Goal: Task Accomplishment & Management: Use online tool/utility

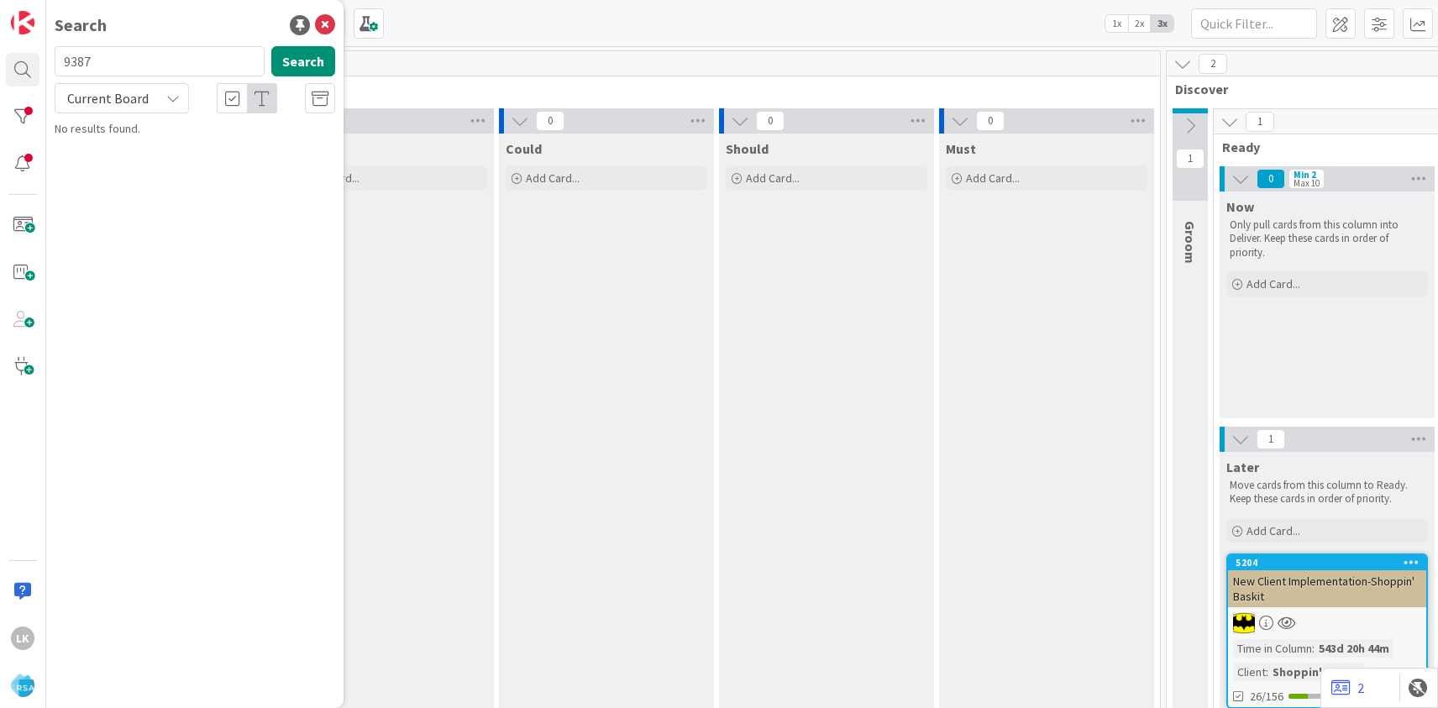
type input "9387"
click at [139, 144] on span "Support Defect- 316221- Petes - RSA" at bounding box center [210, 147] width 184 height 15
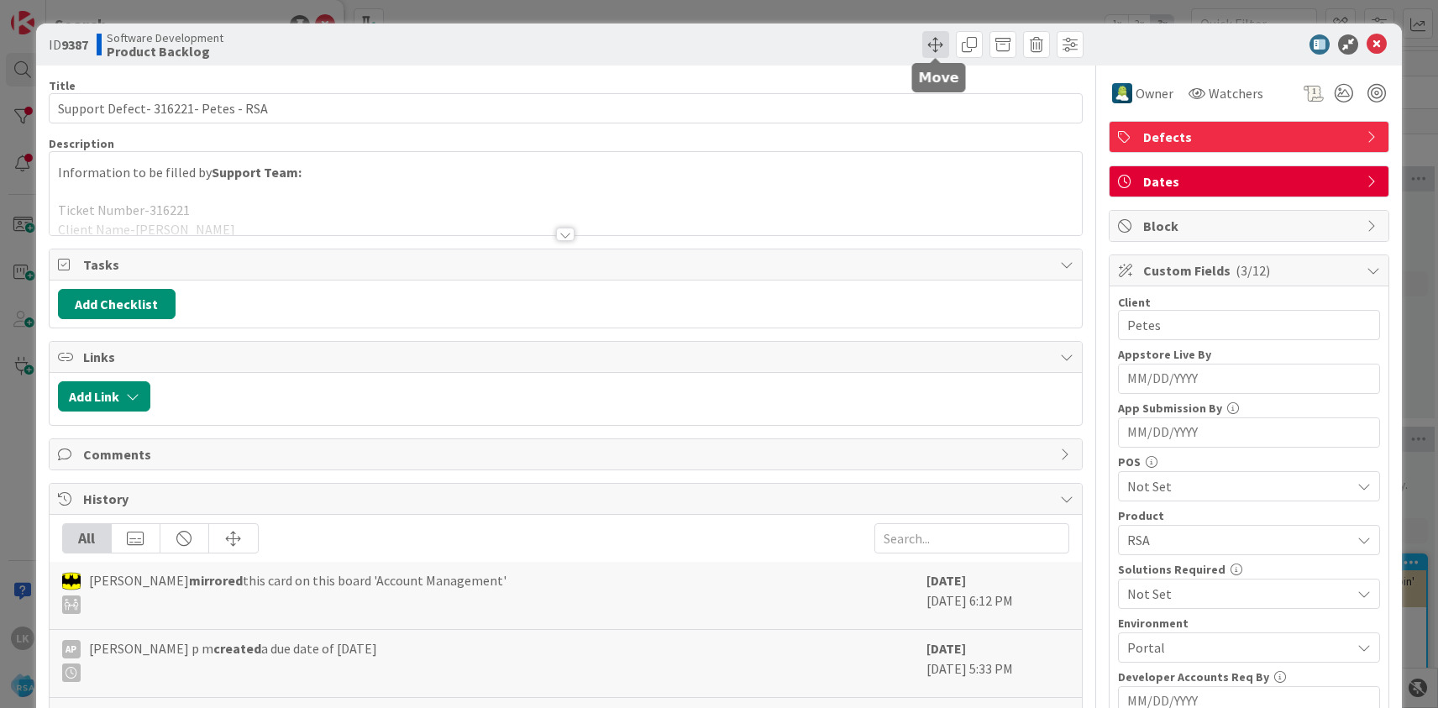
click at [941, 48] on span at bounding box center [935, 44] width 27 height 27
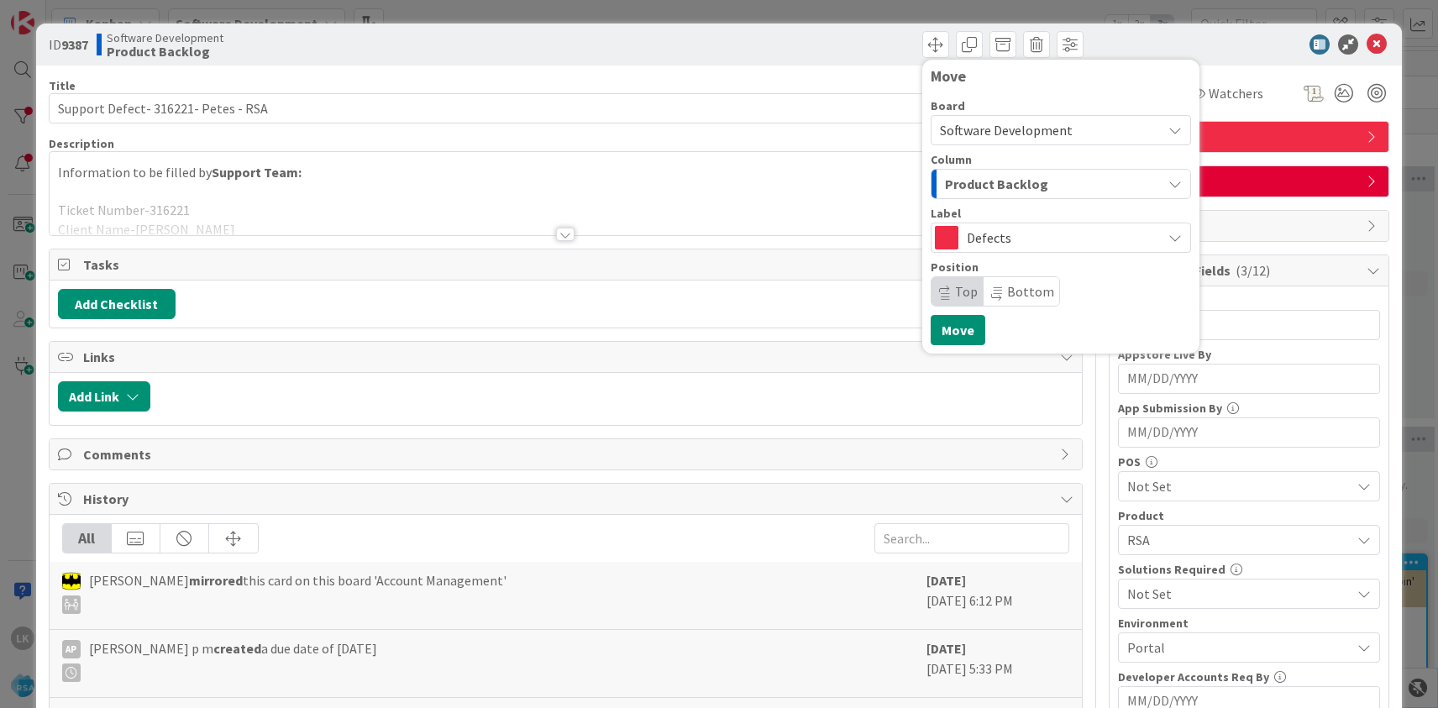
click at [1018, 177] on span "Product Backlog" at bounding box center [996, 184] width 103 height 22
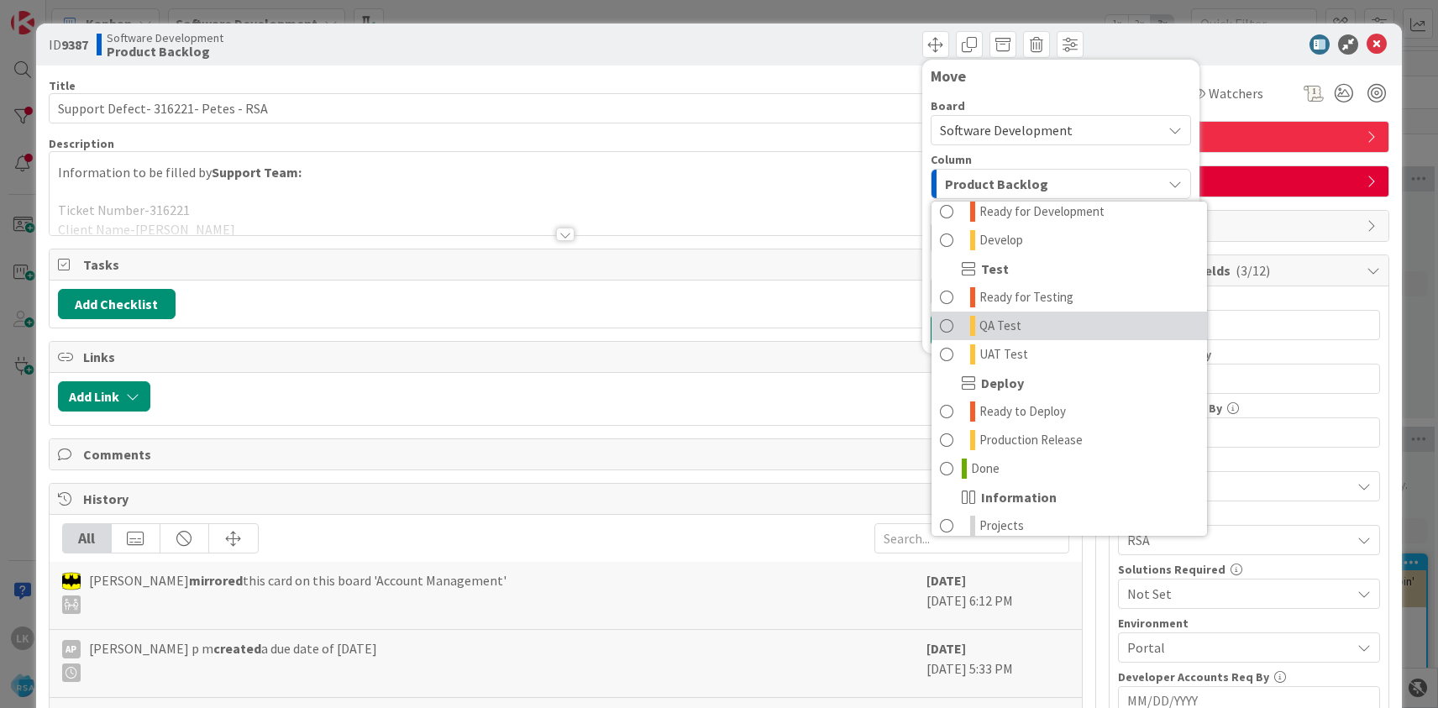
scroll to position [415, 0]
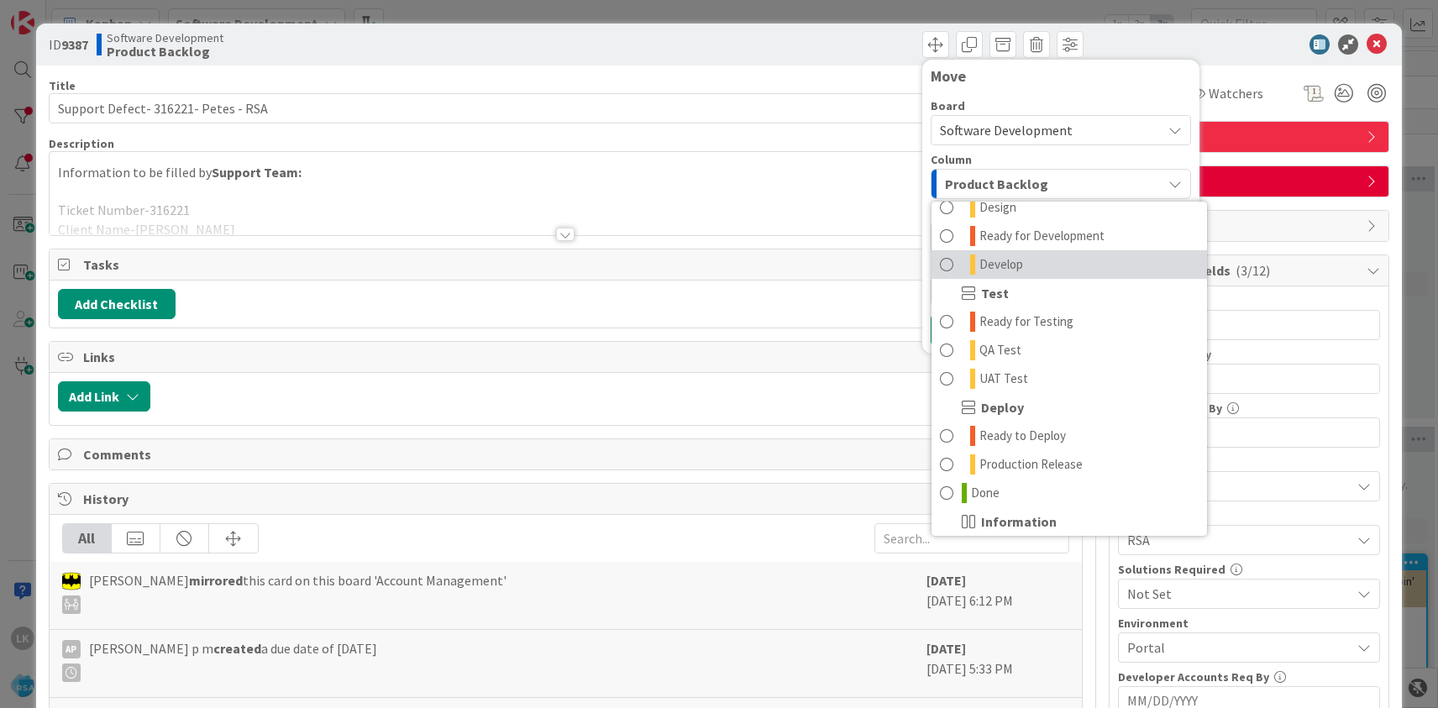
click at [1019, 261] on span "Develop" at bounding box center [1001, 264] width 44 height 20
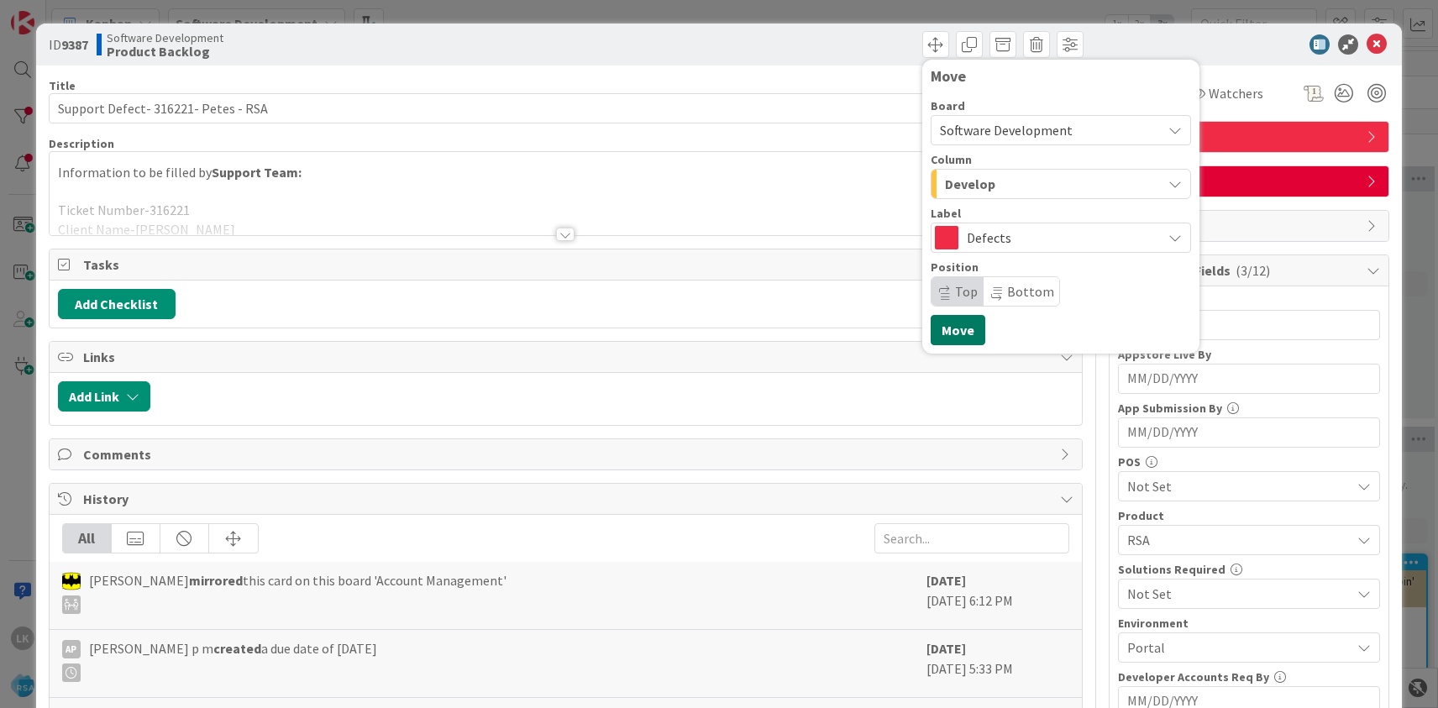
click at [957, 335] on button "Move" at bounding box center [957, 330] width 55 height 30
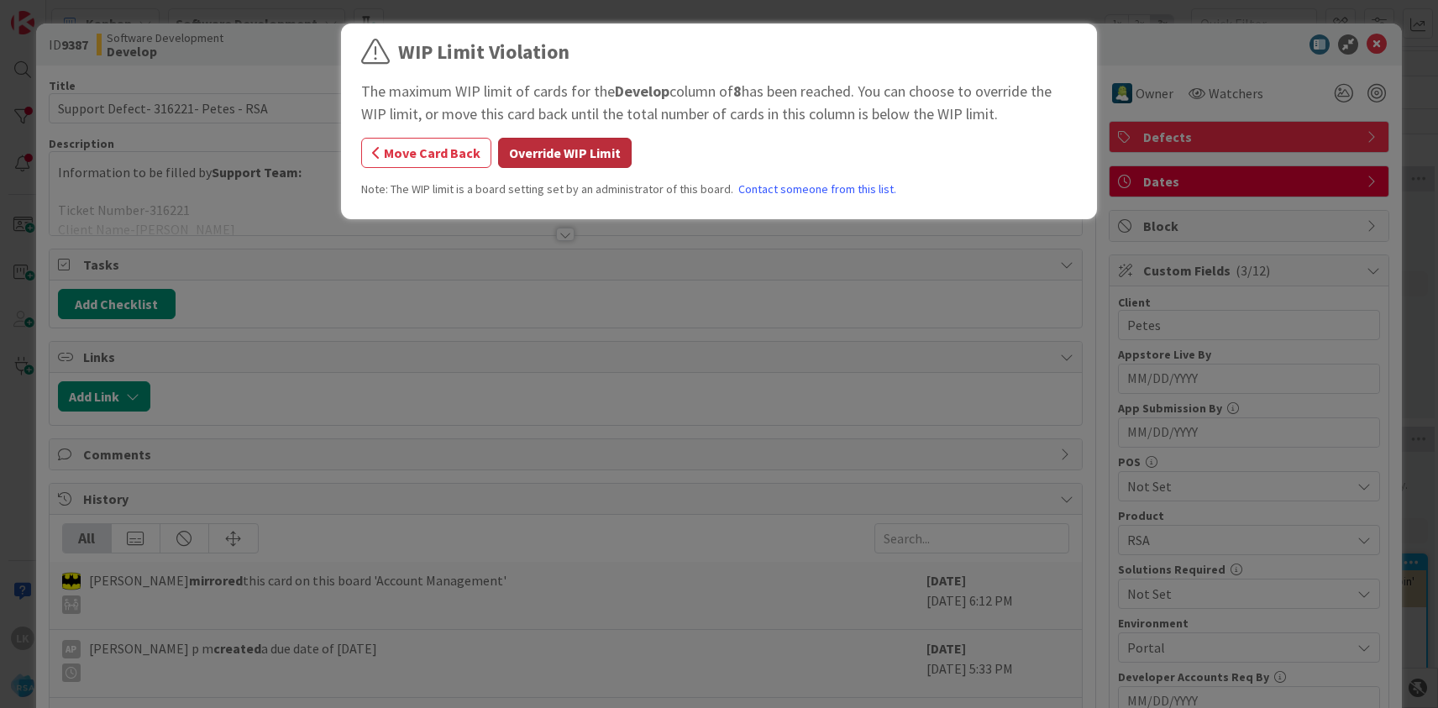
click at [568, 144] on button "Override WIP Limit" at bounding box center [565, 153] width 134 height 30
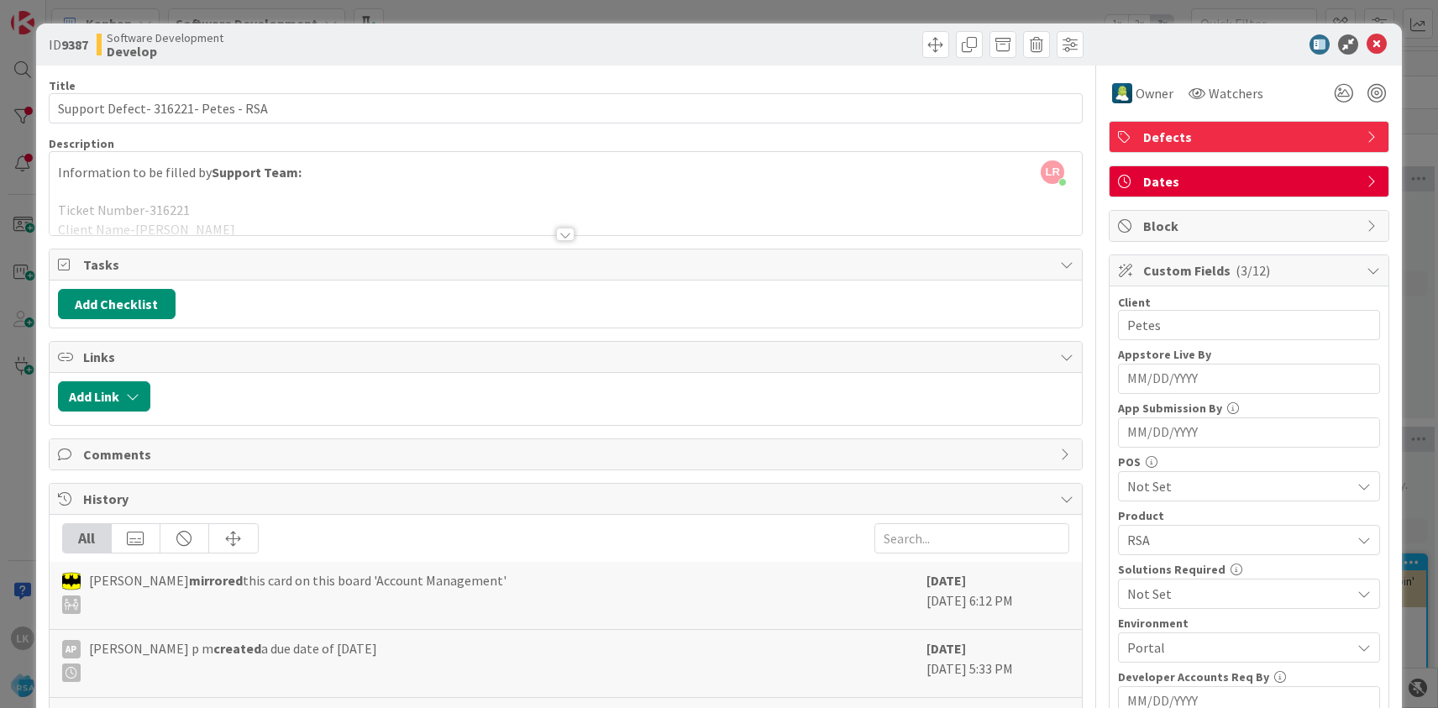
click at [568, 237] on div at bounding box center [565, 234] width 18 height 13
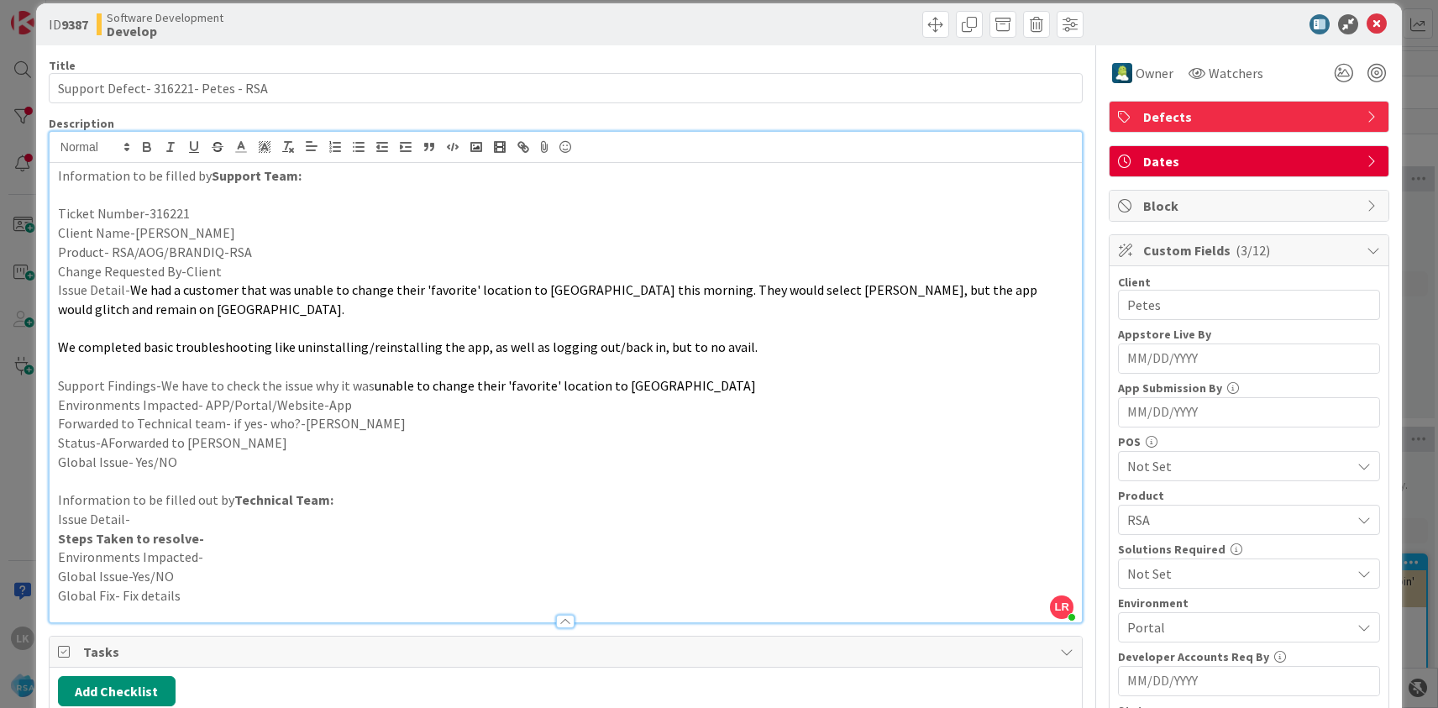
scroll to position [0, 0]
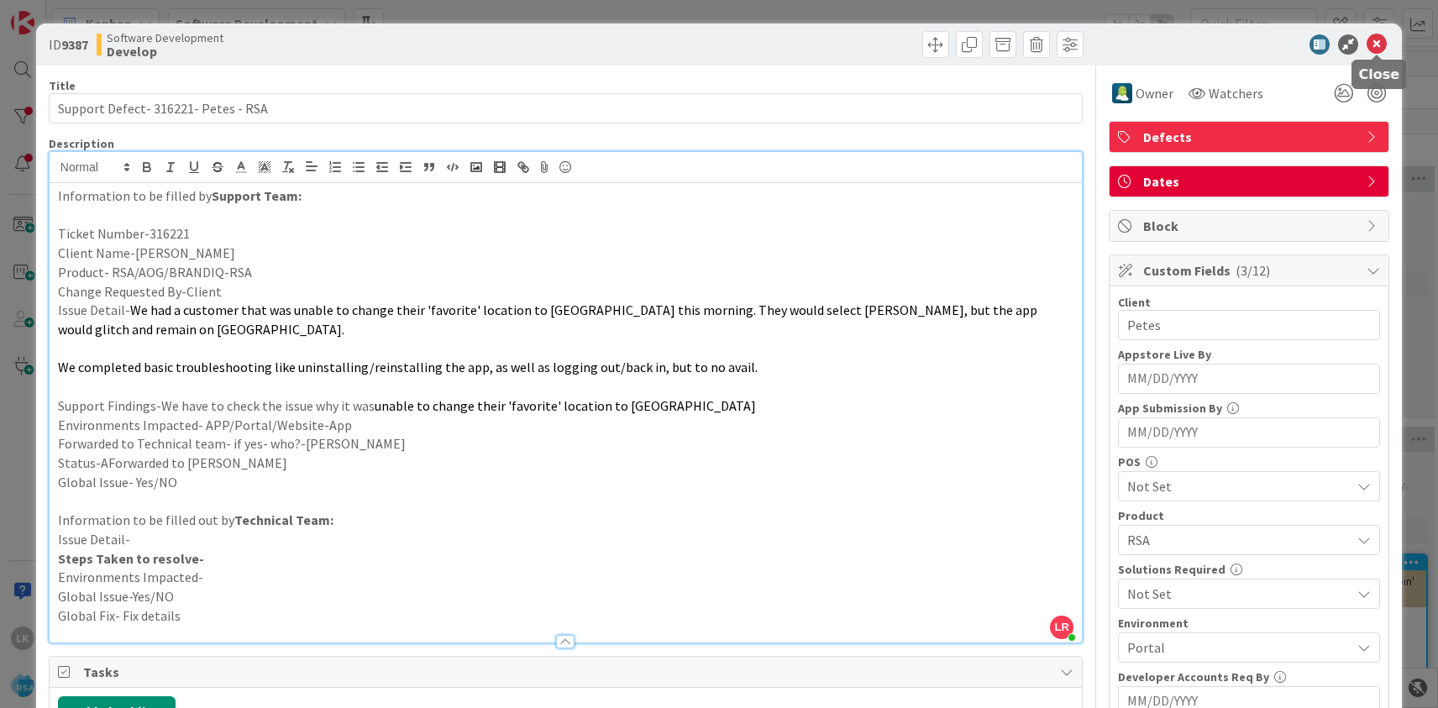
click at [1382, 43] on icon at bounding box center [1376, 44] width 20 height 20
